Goal: Check status: Check status

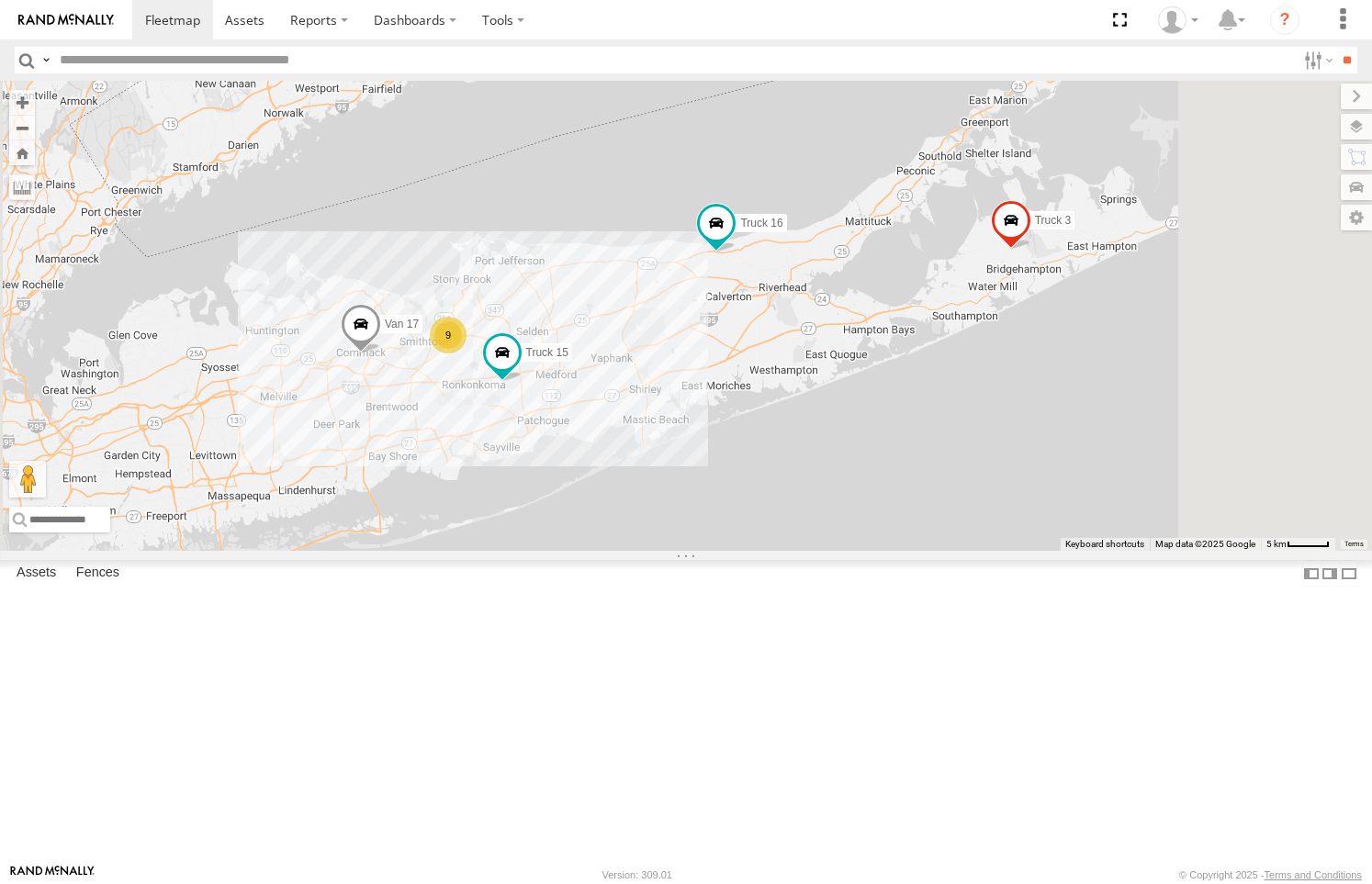
scroll to position [19, 0]
click at [0, 0] on link at bounding box center [0, 0] width 0 height 0
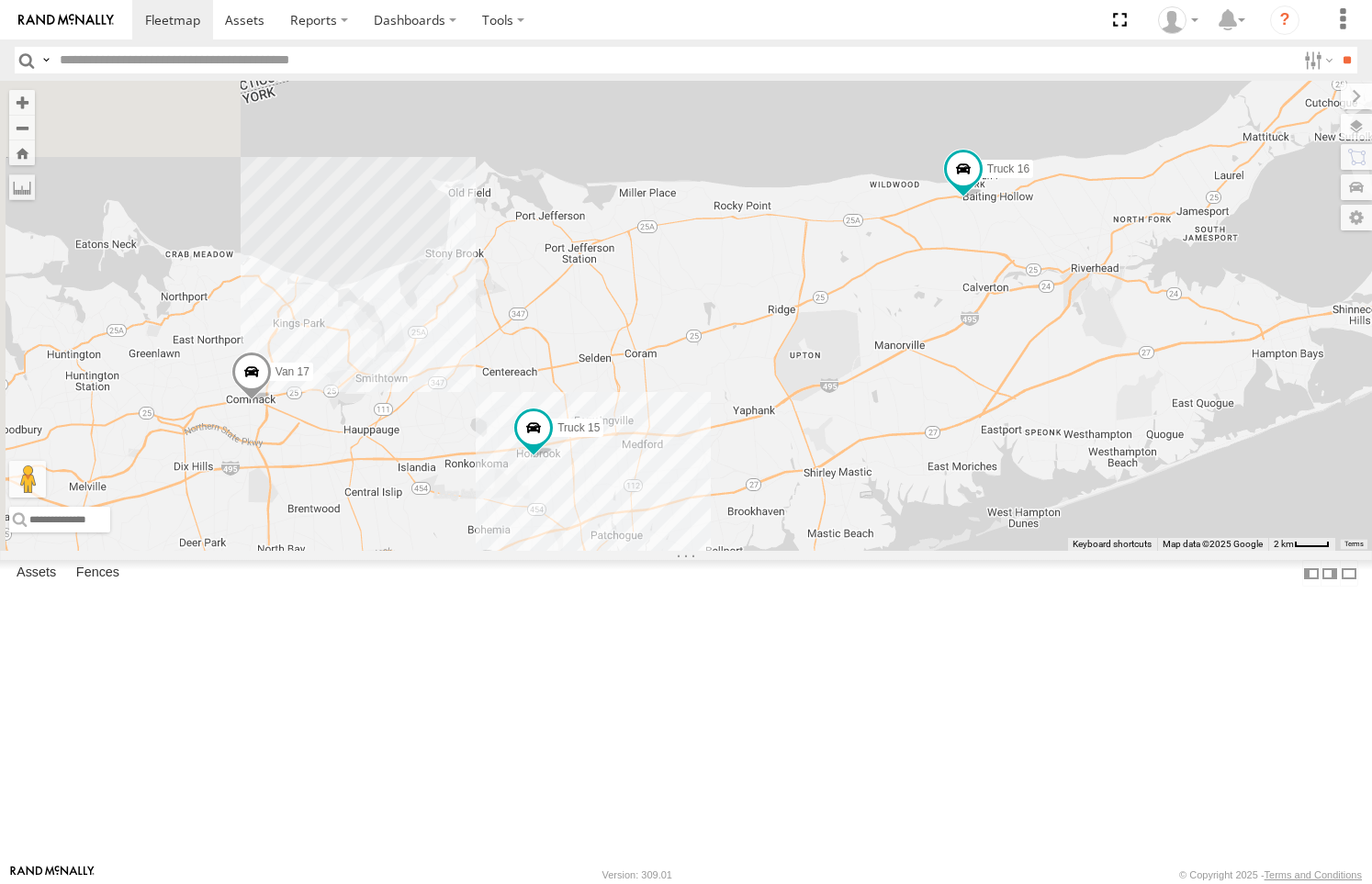
drag, startPoint x: 831, startPoint y: 585, endPoint x: 1121, endPoint y: 518, distance: 297.6
click at [1121, 518] on div "Van 17 Truck 3 Truck 16 Truck 15" at bounding box center [686, 315] width 1372 height 470
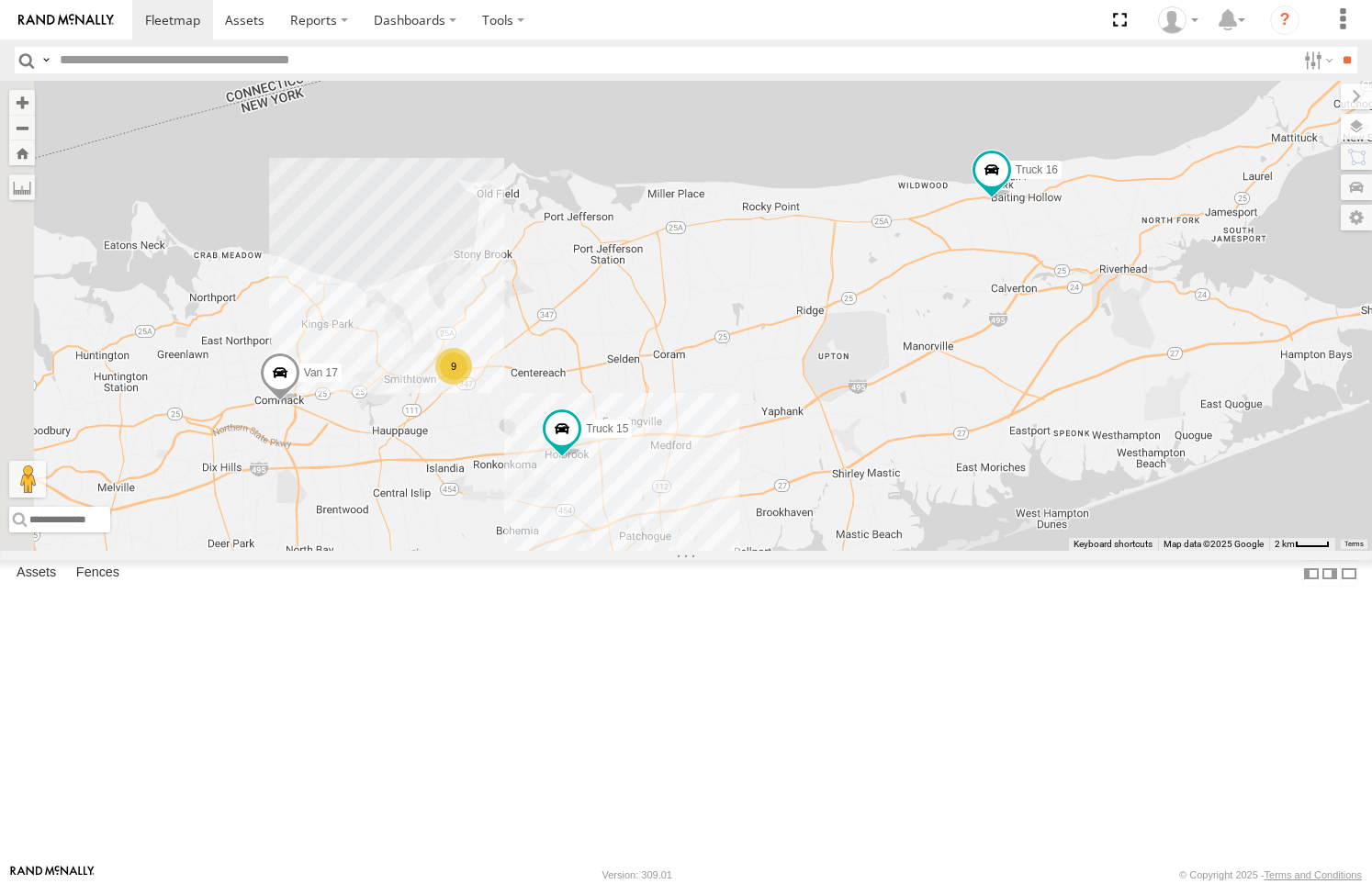
drag, startPoint x: 633, startPoint y: 624, endPoint x: 830, endPoint y: 608, distance: 197.6
click at [831, 550] on div "Van 17 Truck 3 Truck 16 Truck 15 9" at bounding box center [686, 315] width 1372 height 470
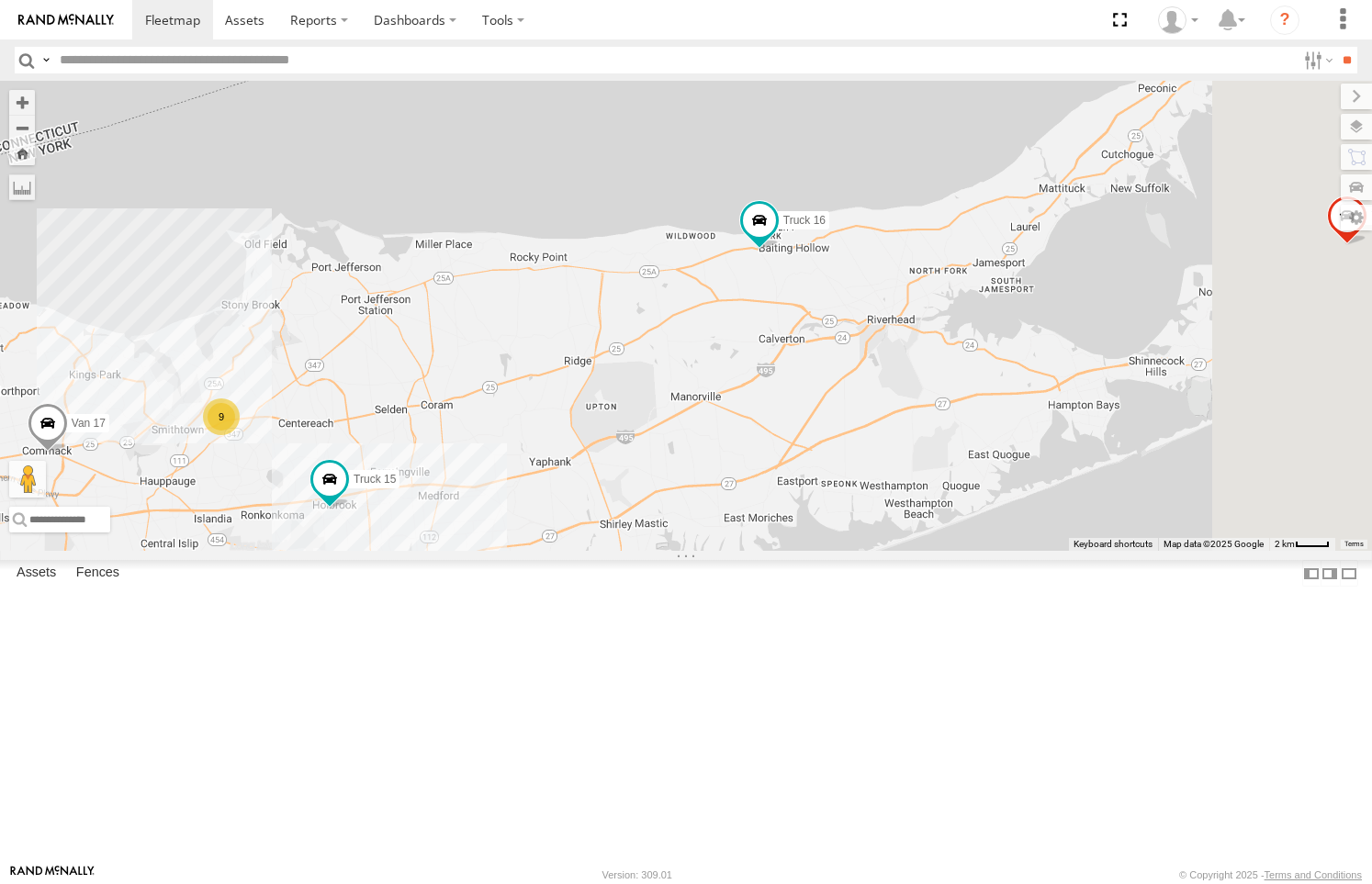
drag, startPoint x: 1063, startPoint y: 466, endPoint x: 636, endPoint y: 536, distance: 432.7
click at [636, 536] on div "Van 17 Truck 3 Truck 16 Truck 15 9" at bounding box center [686, 315] width 1372 height 470
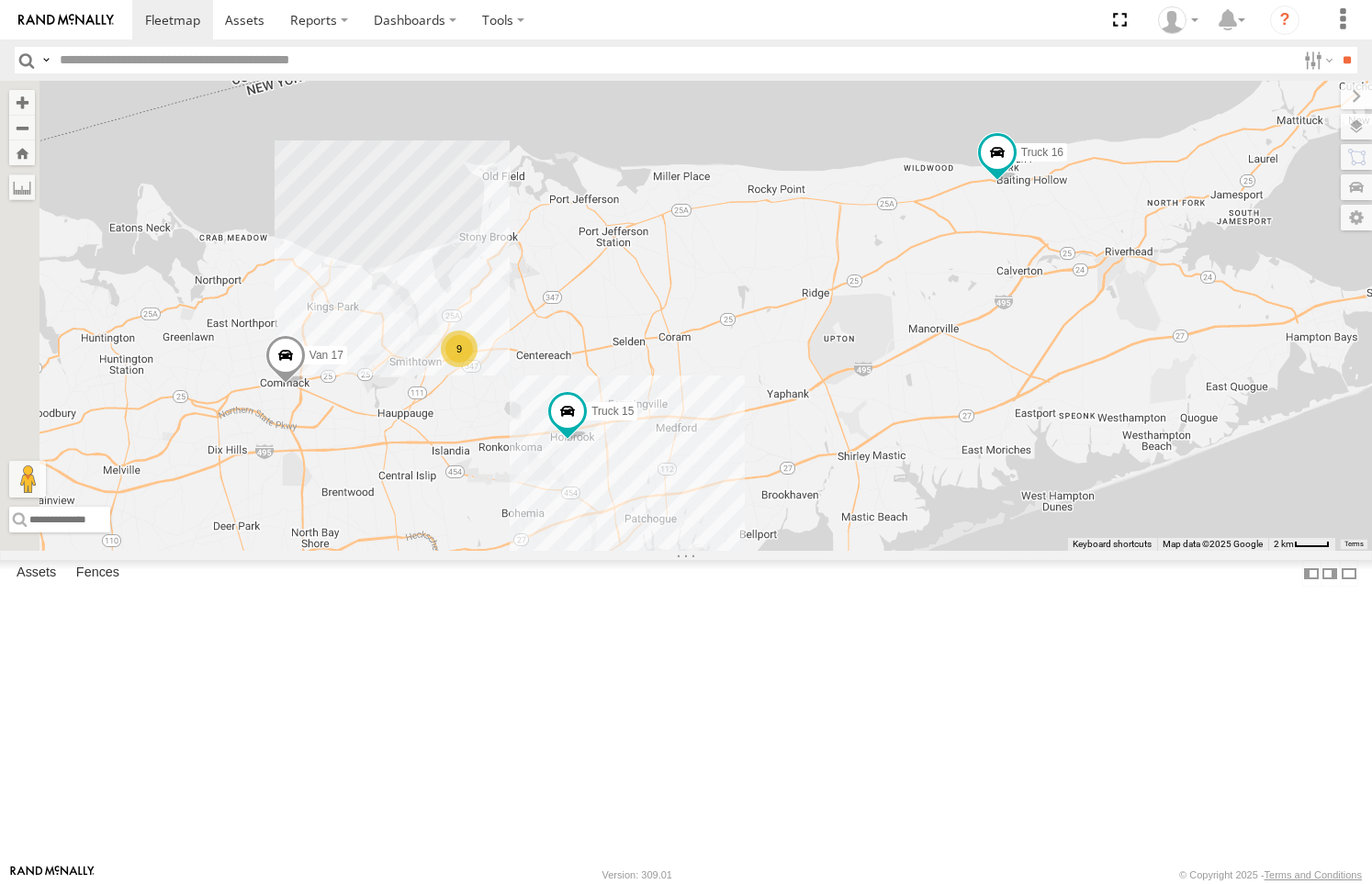
drag, startPoint x: 689, startPoint y: 530, endPoint x: 929, endPoint y: 462, distance: 249.4
click at [929, 462] on div "Van 17 Truck 3 Truck 16 Truck 15 9" at bounding box center [686, 315] width 1372 height 470
click at [0, 0] on link at bounding box center [0, 0] width 0 height 0
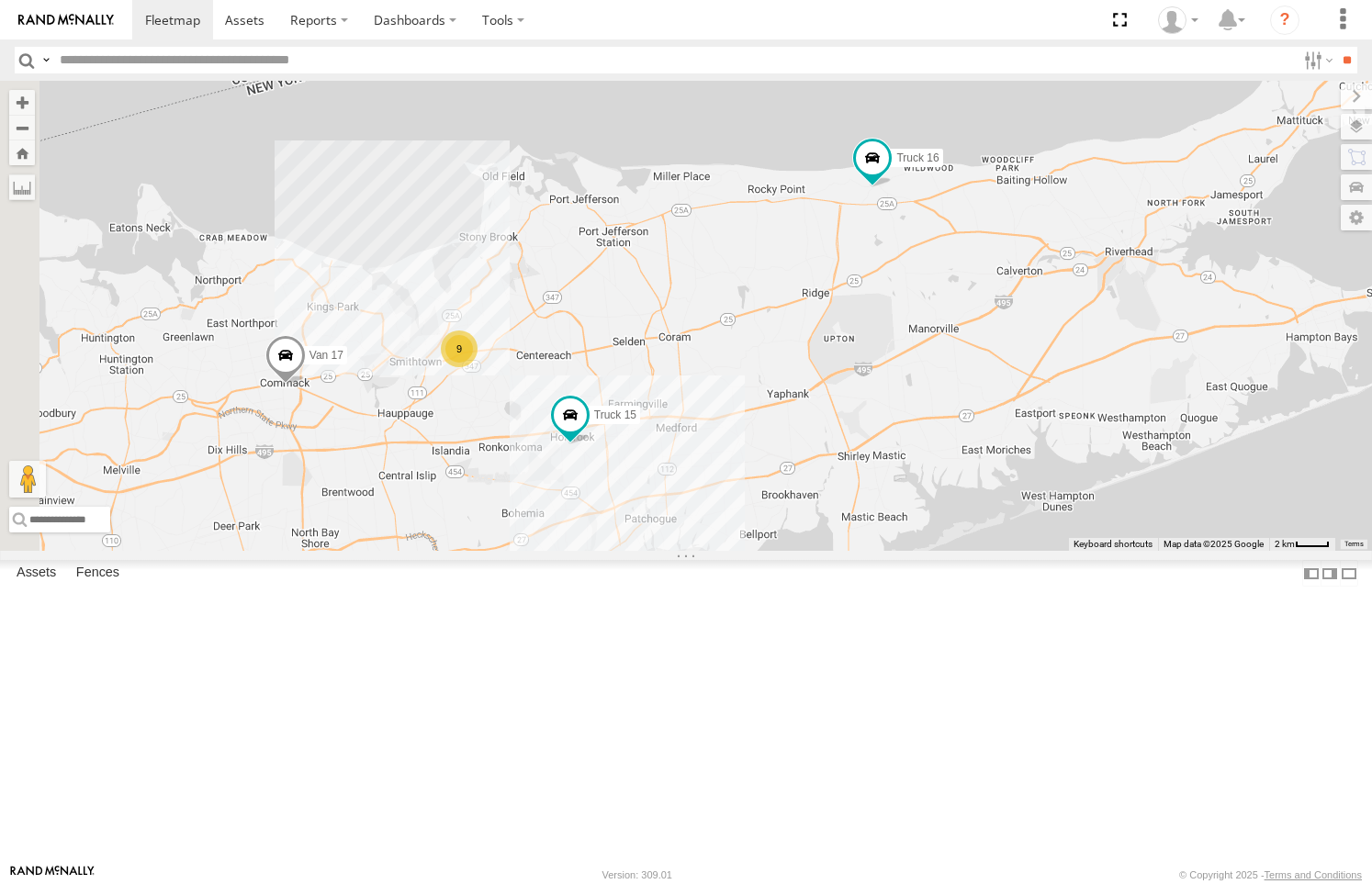
click at [0, 0] on span at bounding box center [0, 0] width 0 height 0
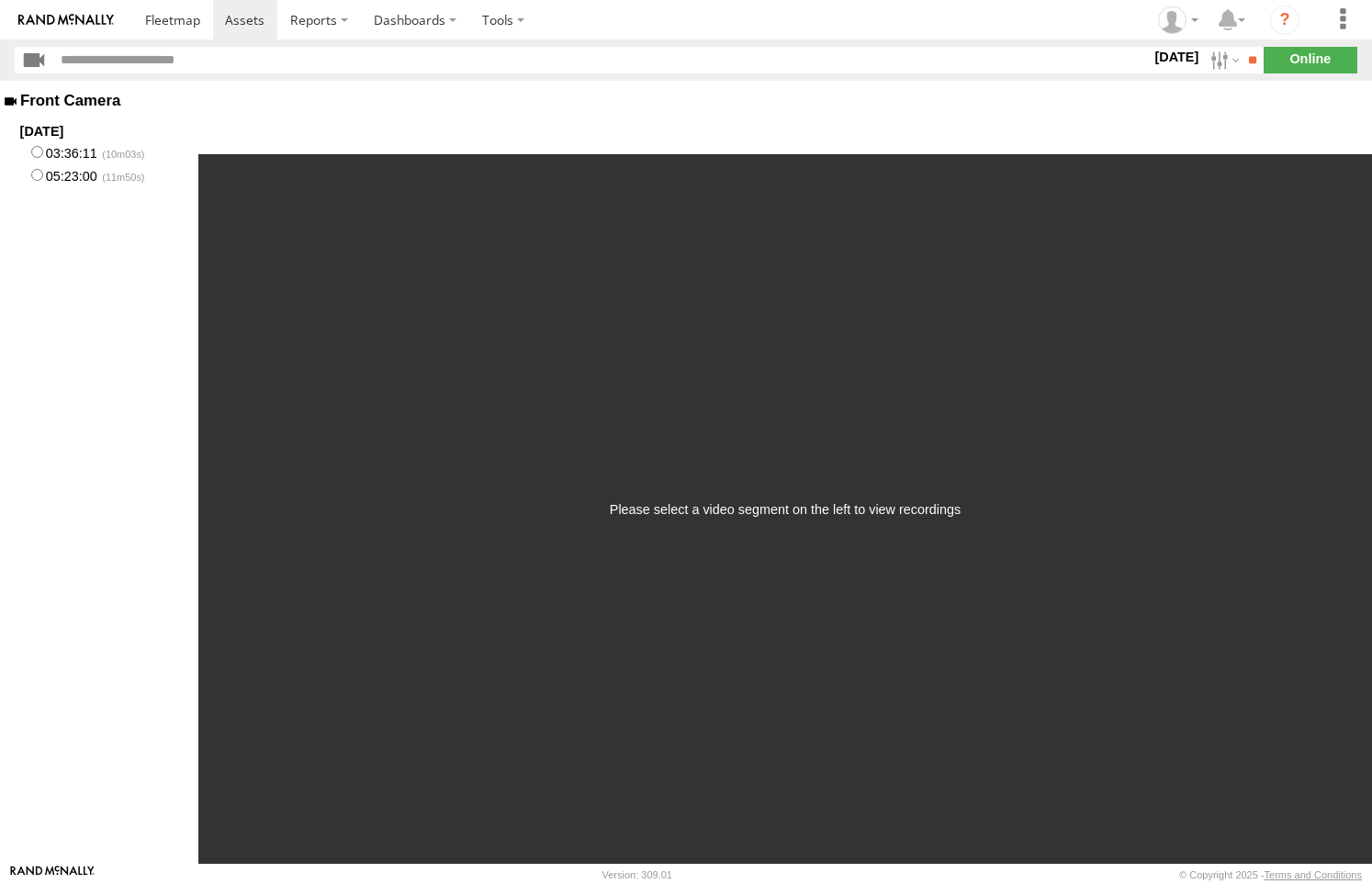
click at [63, 173] on label "05:23:00" at bounding box center [98, 174] width 198 height 23
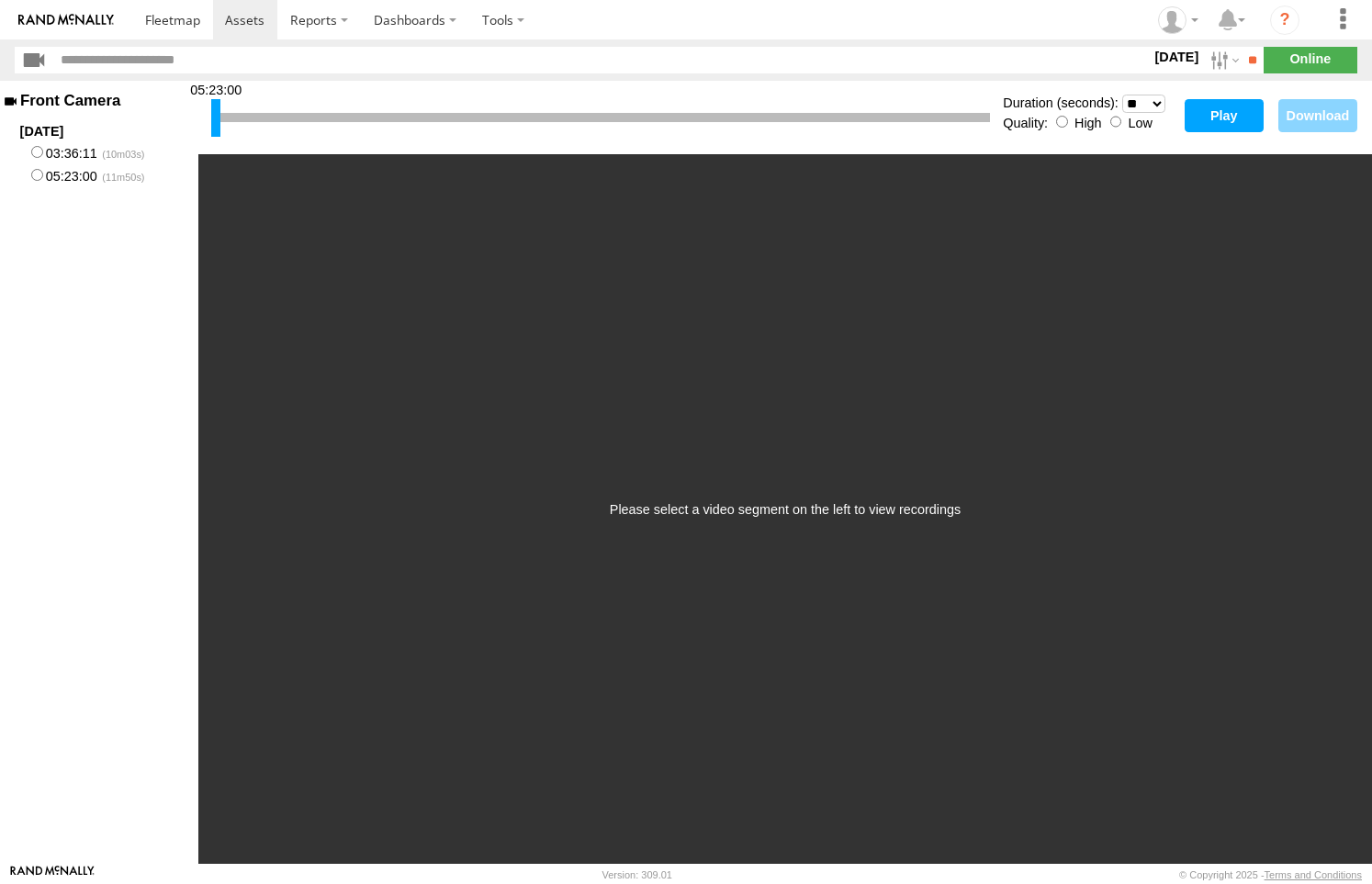
click at [1225, 111] on button "Play" at bounding box center [1223, 116] width 79 height 33
